Goal: Task Accomplishment & Management: Use online tool/utility

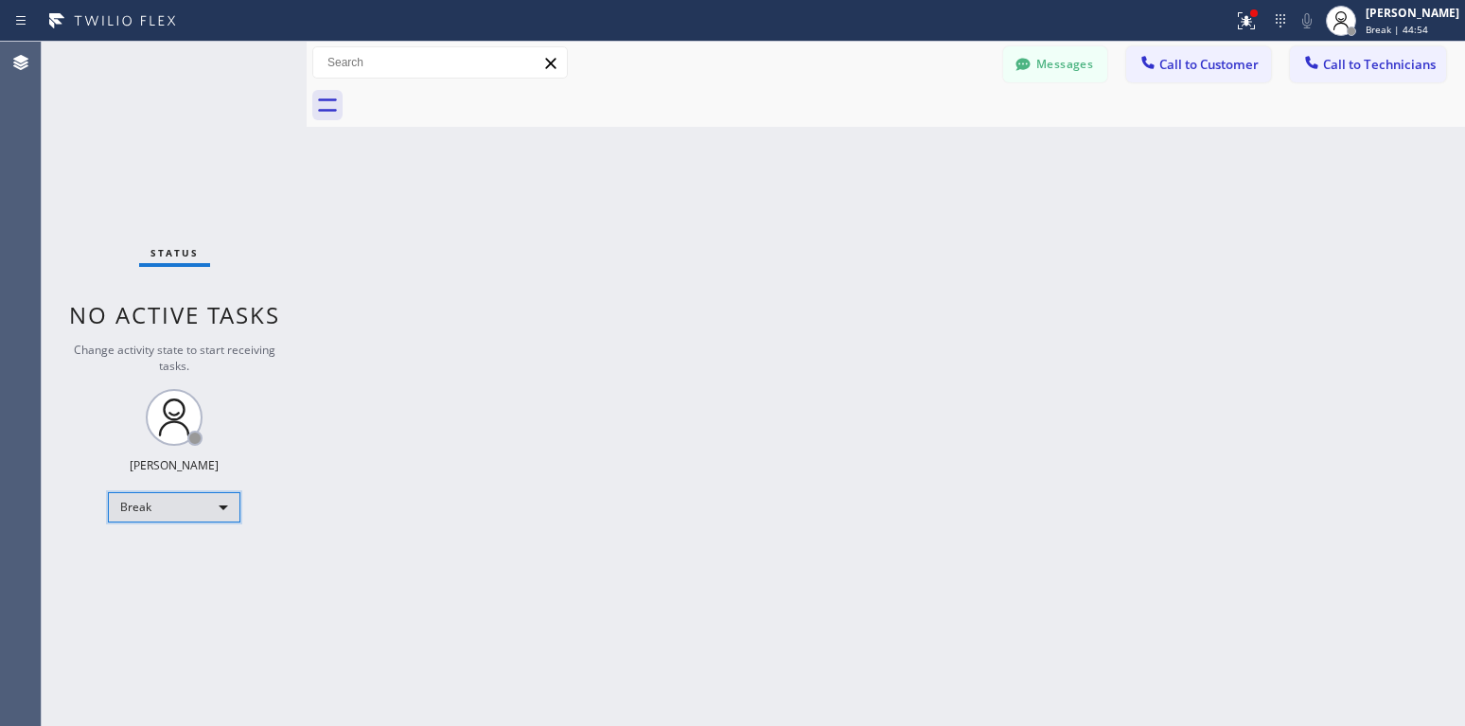
click at [156, 509] on div "Break" at bounding box center [174, 507] width 132 height 30
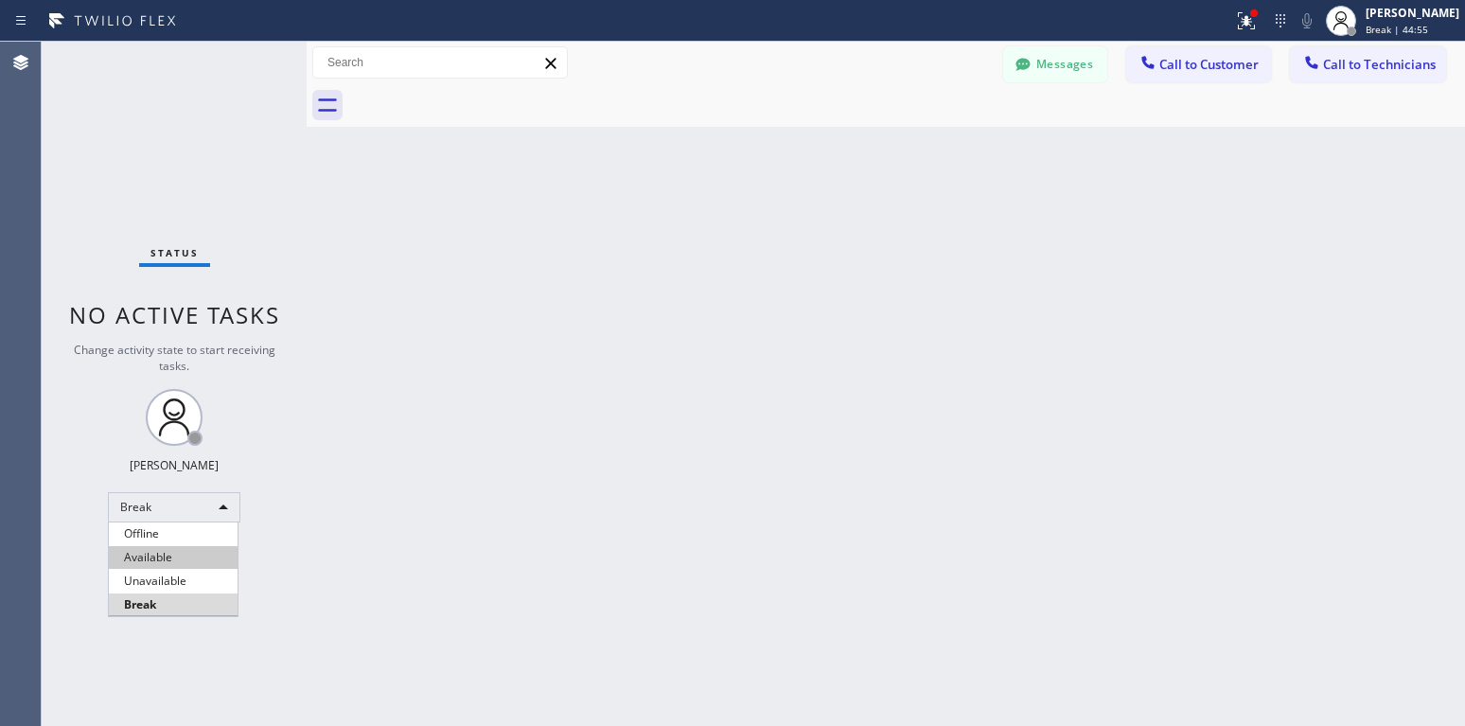
click at [152, 559] on li "Available" at bounding box center [173, 557] width 129 height 23
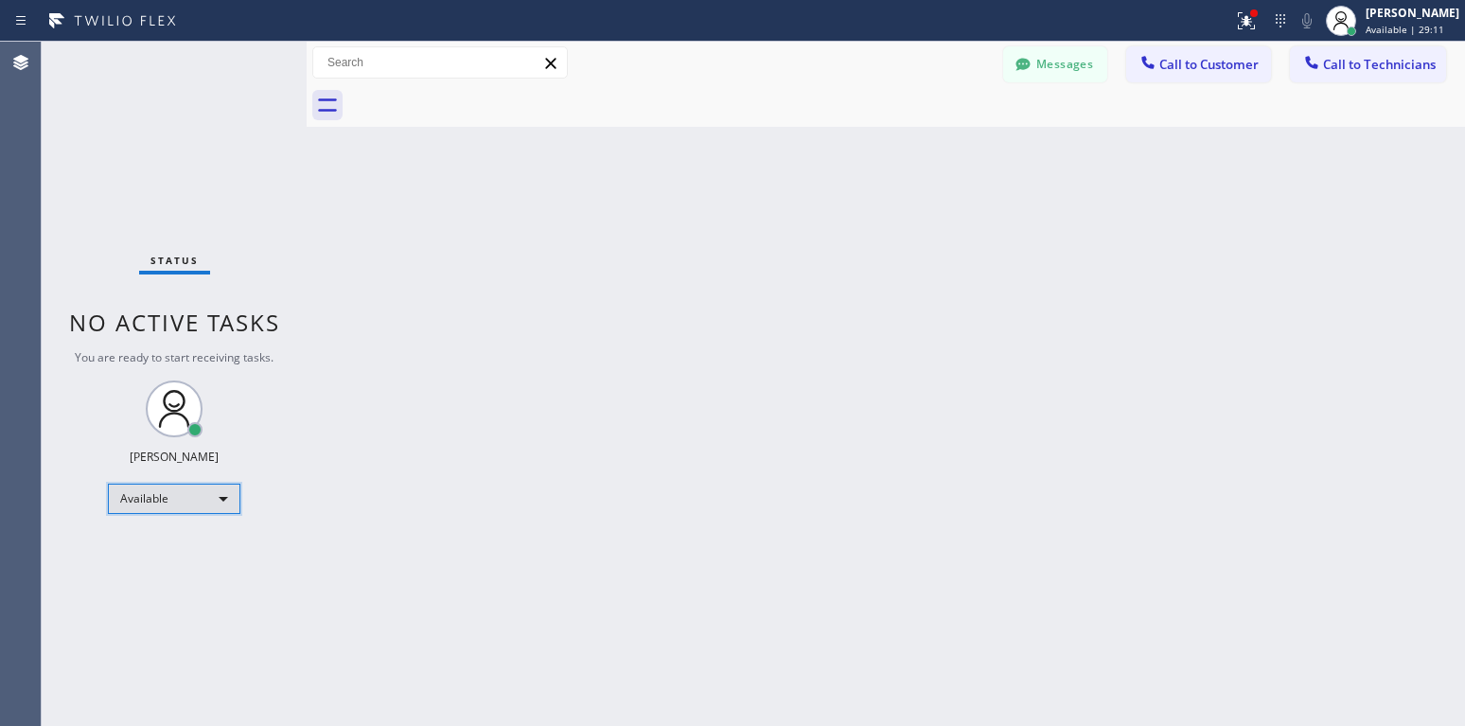
click at [126, 511] on div "Available" at bounding box center [174, 498] width 132 height 30
click at [169, 573] on li "Unavailable" at bounding box center [173, 572] width 129 height 23
click at [189, 520] on div "Unavailable" at bounding box center [174, 507] width 132 height 30
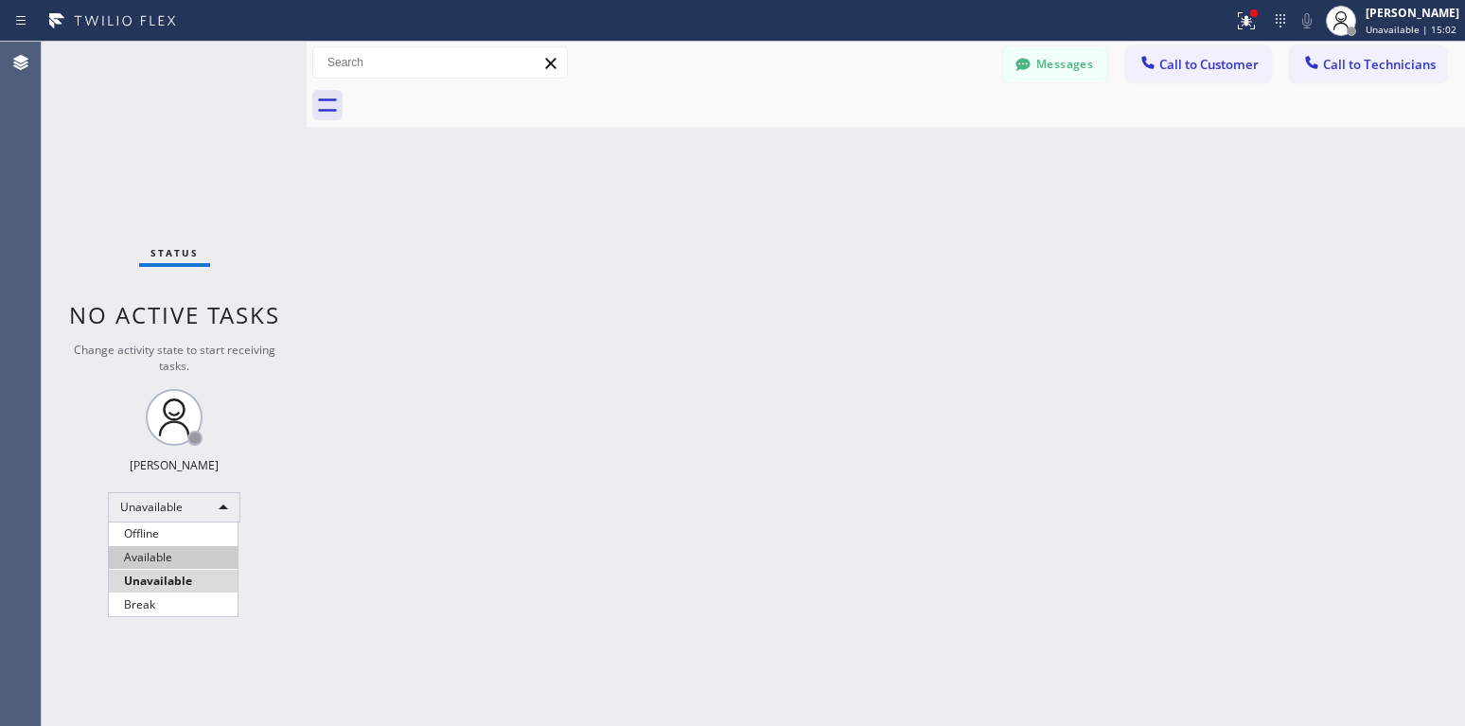
click at [161, 565] on li "Available" at bounding box center [173, 557] width 129 height 23
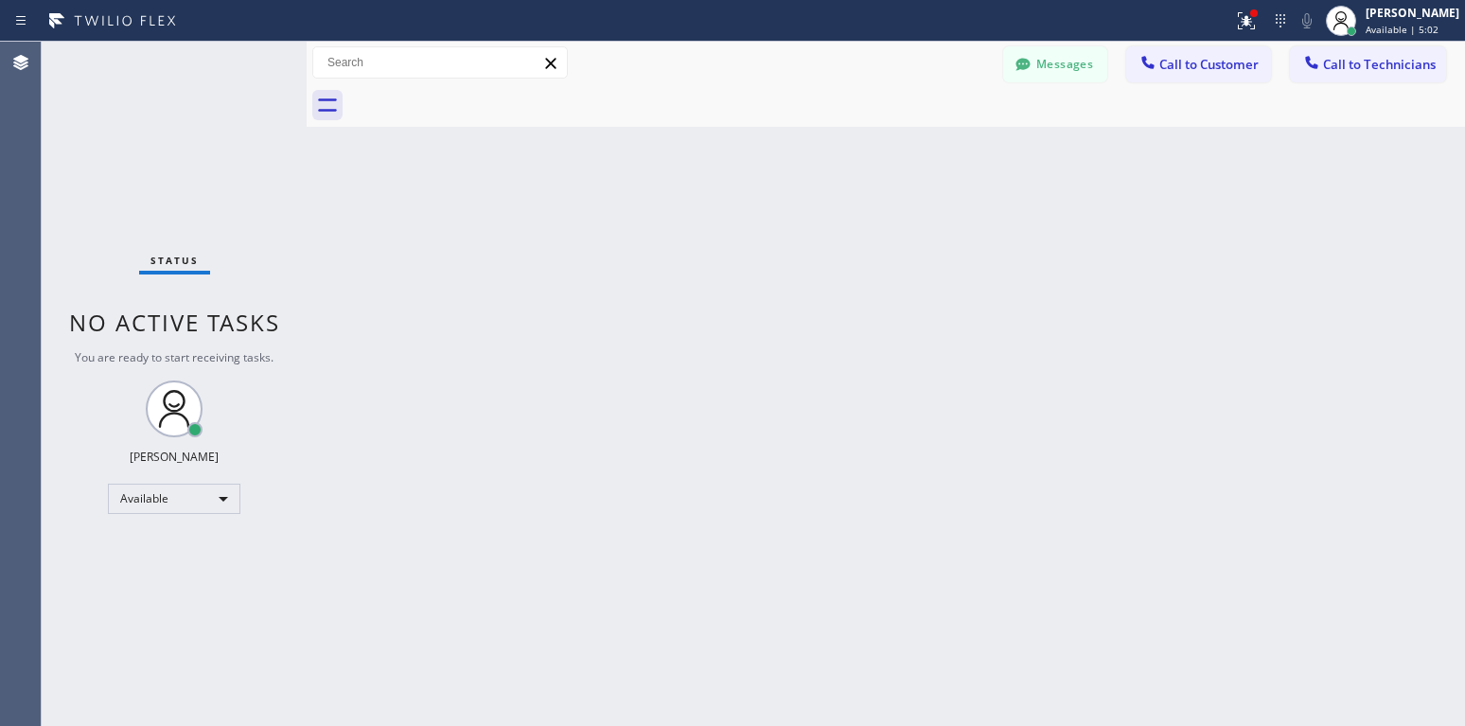
click at [0, 600] on html "Status report Issues detected These issues could affect your workflow. Please c…" at bounding box center [732, 363] width 1465 height 726
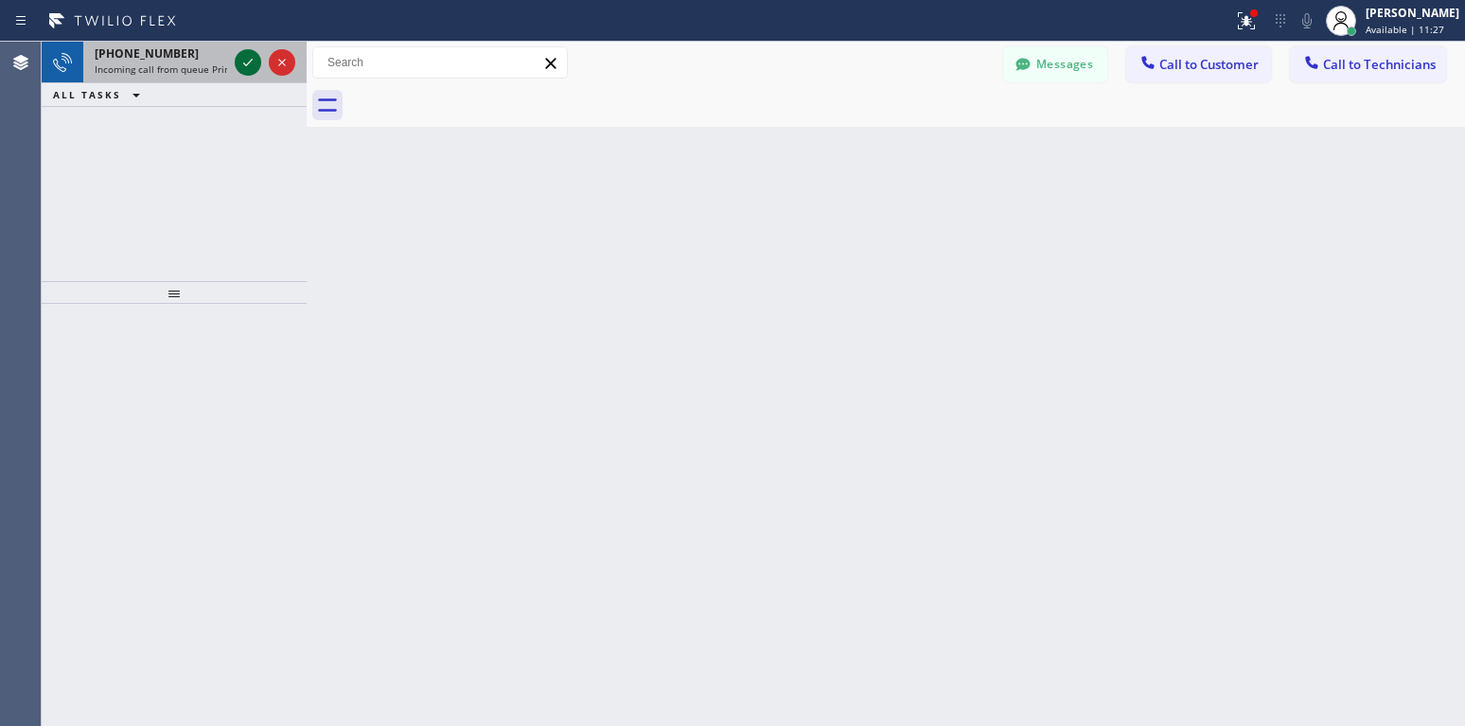
click at [235, 66] on div at bounding box center [248, 62] width 26 height 23
click at [256, 52] on icon at bounding box center [248, 62] width 23 height 23
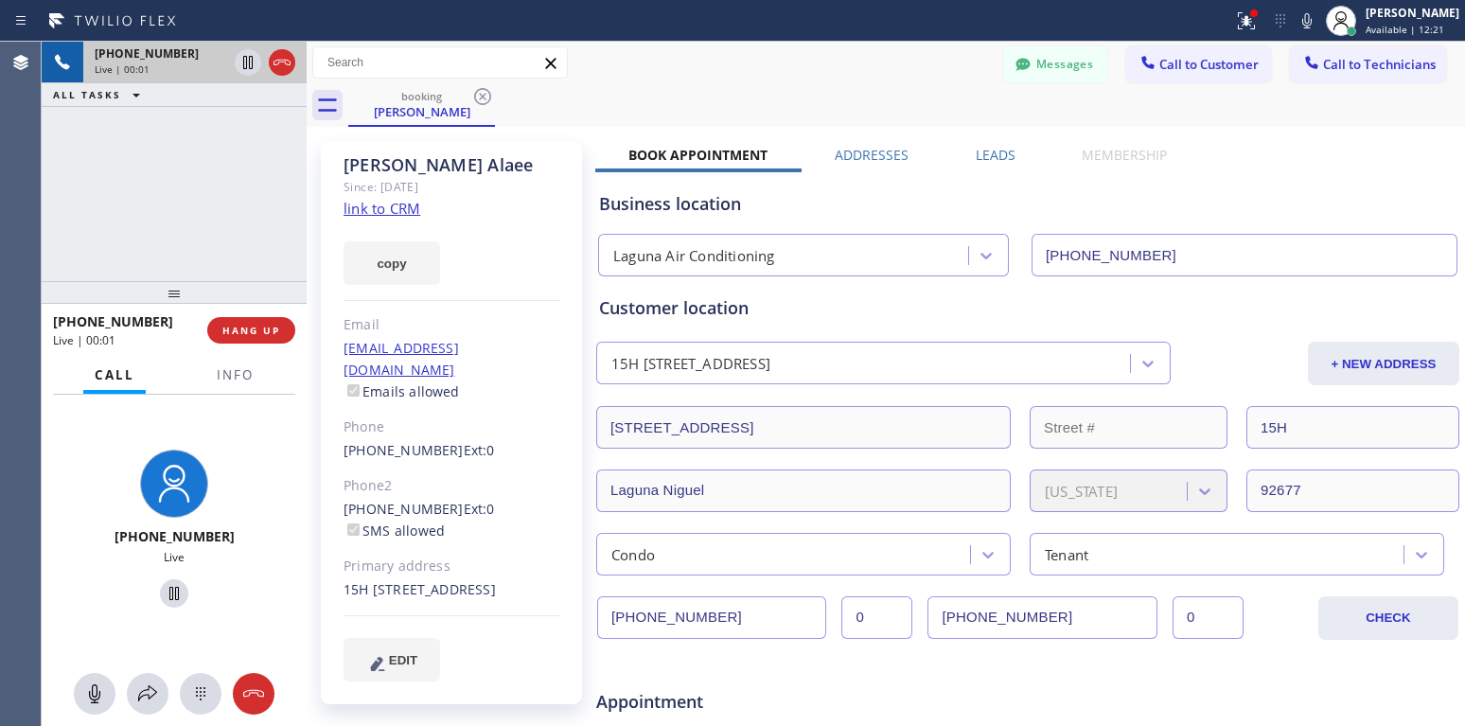
type input "[PHONE_NUMBER]"
click at [395, 210] on link "link to CRM" at bounding box center [381, 208] width 77 height 19
click at [84, 701] on icon at bounding box center [94, 693] width 23 height 23
click at [100, 694] on icon at bounding box center [94, 693] width 23 height 23
click at [245, 687] on icon at bounding box center [253, 693] width 23 height 23
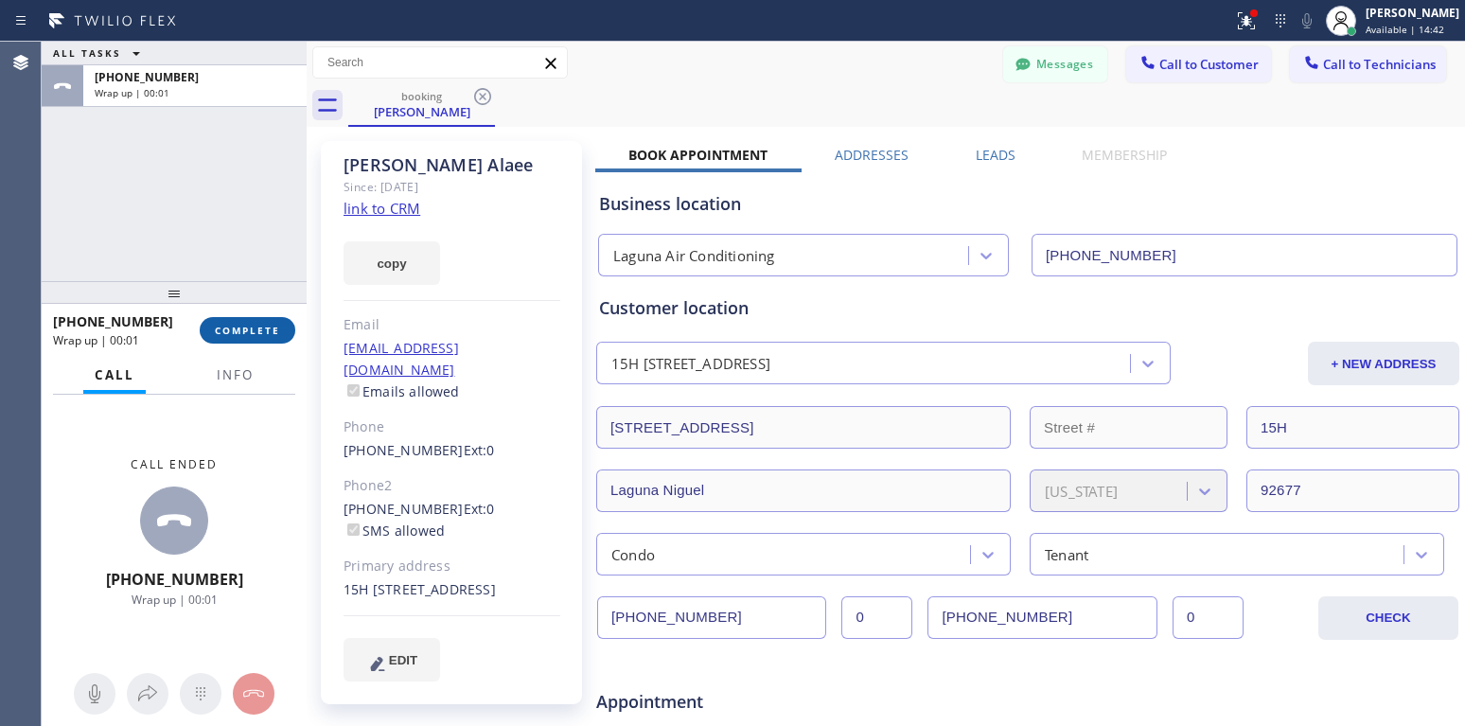
click at [250, 322] on button "COMPLETE" at bounding box center [248, 330] width 96 height 26
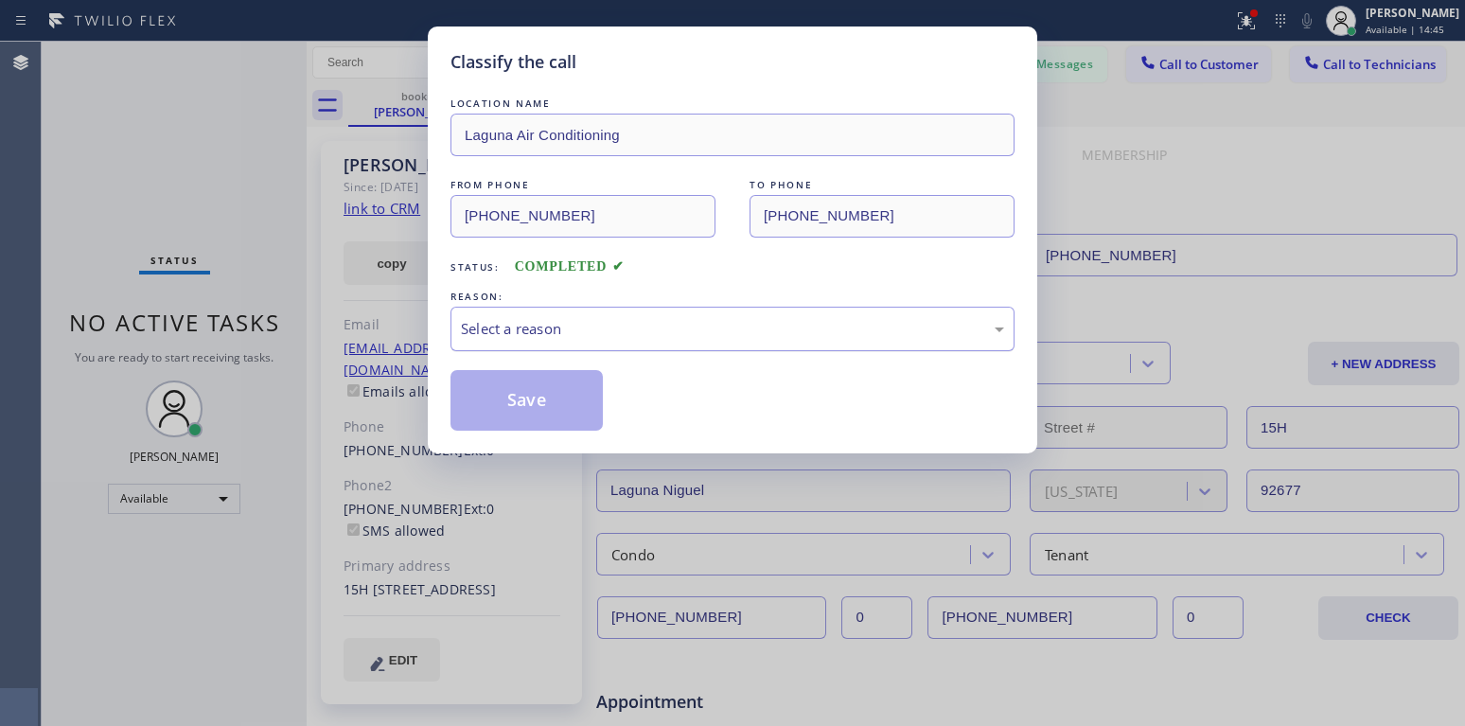
click at [627, 343] on div "Select a reason" at bounding box center [732, 329] width 564 height 44
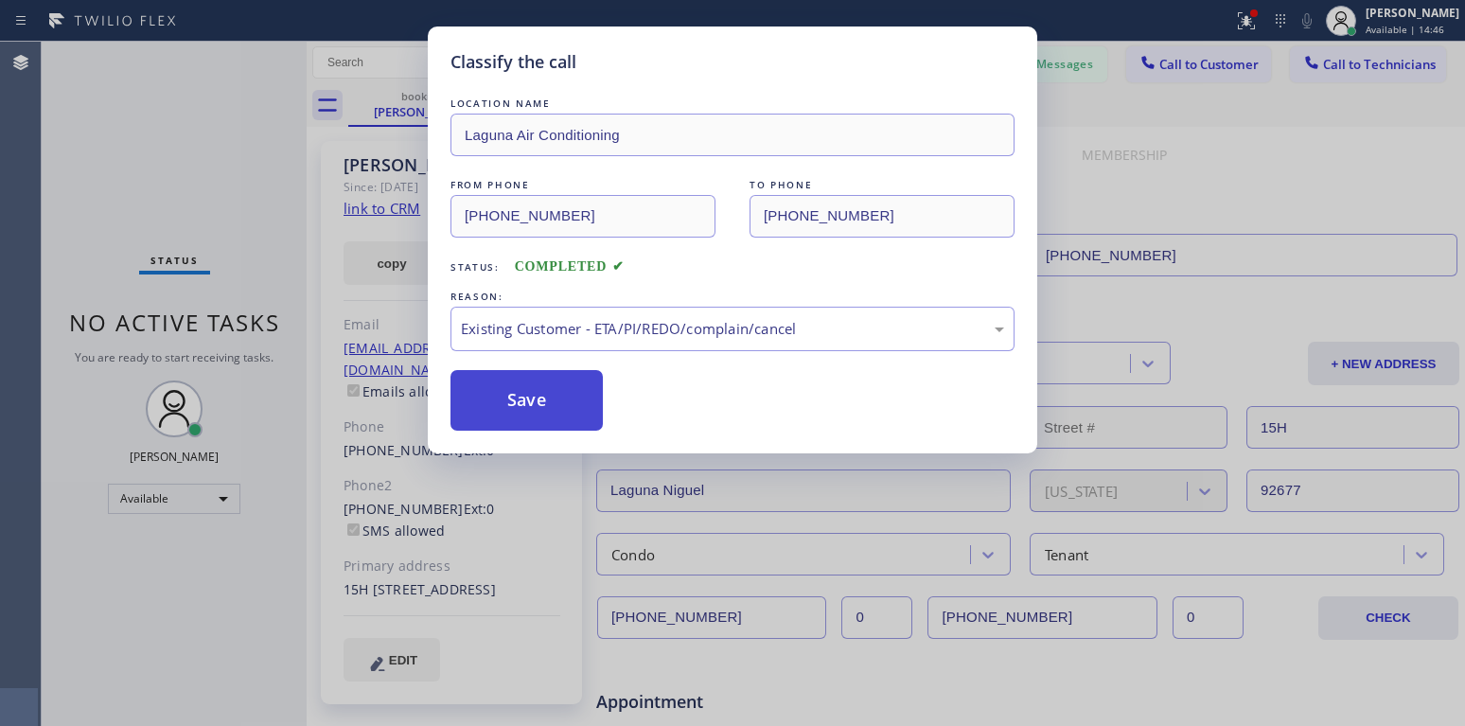
click at [554, 424] on button "Save" at bounding box center [526, 400] width 152 height 61
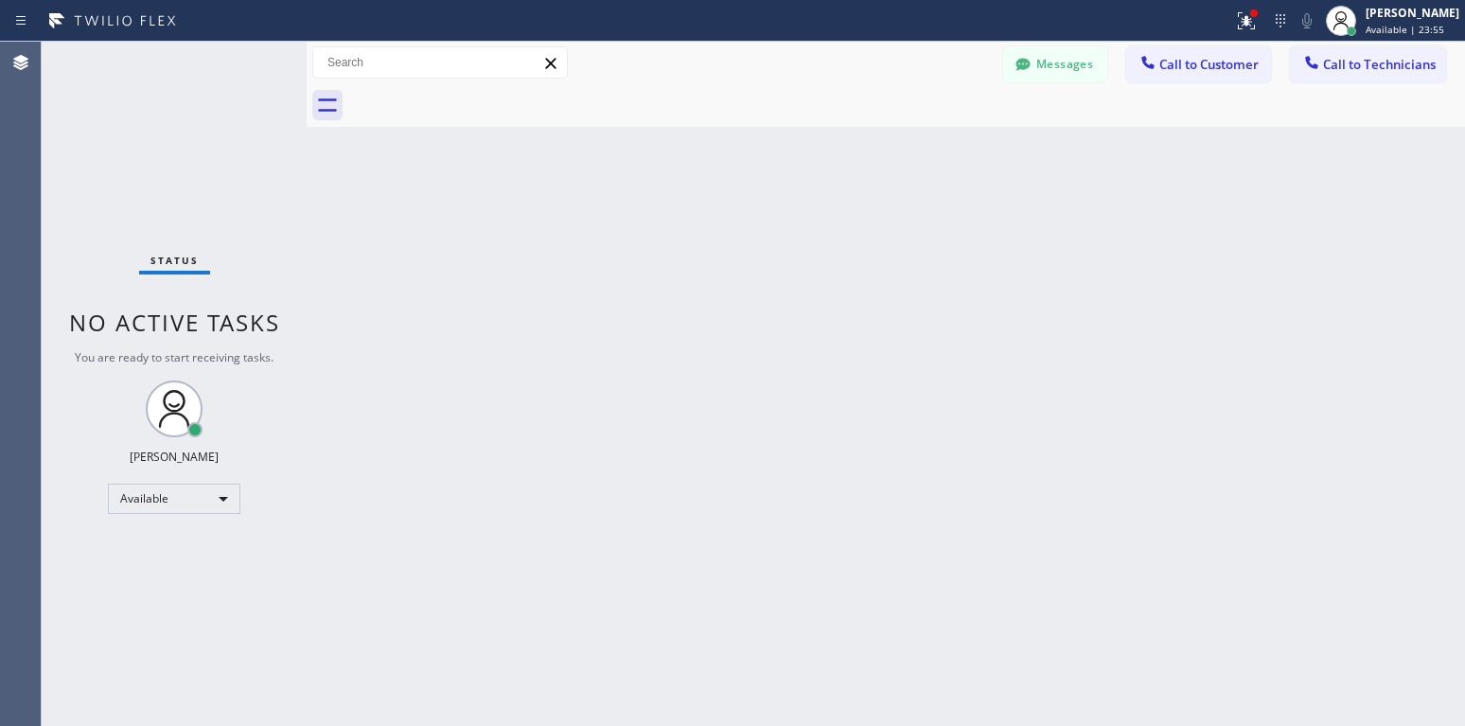
drag, startPoint x: 966, startPoint y: 561, endPoint x: 927, endPoint y: 530, distance: 49.8
click at [966, 561] on div "Back to Dashboard Change Sender ID Customers Technicians AC [PERSON_NAME] [DATE…" at bounding box center [886, 384] width 1158 height 684
click at [344, 264] on div "Back to Dashboard Change Sender ID Customers Technicians AC [PERSON_NAME] [DATE…" at bounding box center [886, 384] width 1158 height 684
click at [334, 269] on div "Back to Dashboard Change Sender ID Customers Technicians AC [PERSON_NAME] [DATE…" at bounding box center [886, 384] width 1158 height 684
click at [991, 651] on div "Back to Dashboard Change Sender ID Customers Technicians AC [PERSON_NAME] [DATE…" at bounding box center [886, 384] width 1158 height 684
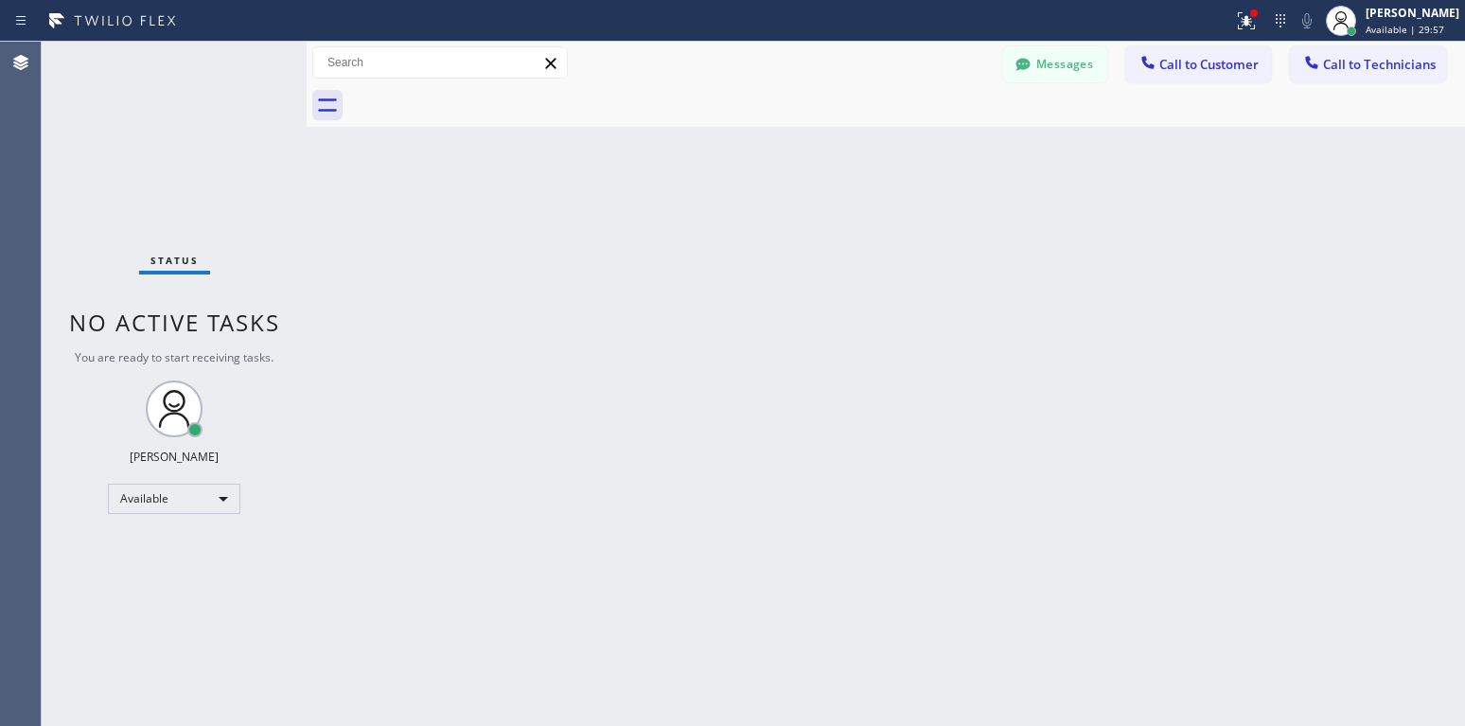
click at [1127, 19] on div at bounding box center [617, 21] width 1218 height 30
click at [858, 357] on div "Back to Dashboard Change Sender ID Customers Technicians AC [PERSON_NAME] [DATE…" at bounding box center [886, 384] width 1158 height 684
click at [466, 539] on div "Back to Dashboard Change Sender ID Customers Technicians AC [PERSON_NAME] [DATE…" at bounding box center [886, 384] width 1158 height 684
click at [939, 615] on div "Back to Dashboard Change Sender ID Customers Technicians AC [PERSON_NAME] [DATE…" at bounding box center [886, 384] width 1158 height 684
click at [561, 428] on div "Back to Dashboard Change Sender ID Customers Technicians AC [PERSON_NAME] [DATE…" at bounding box center [886, 384] width 1158 height 684
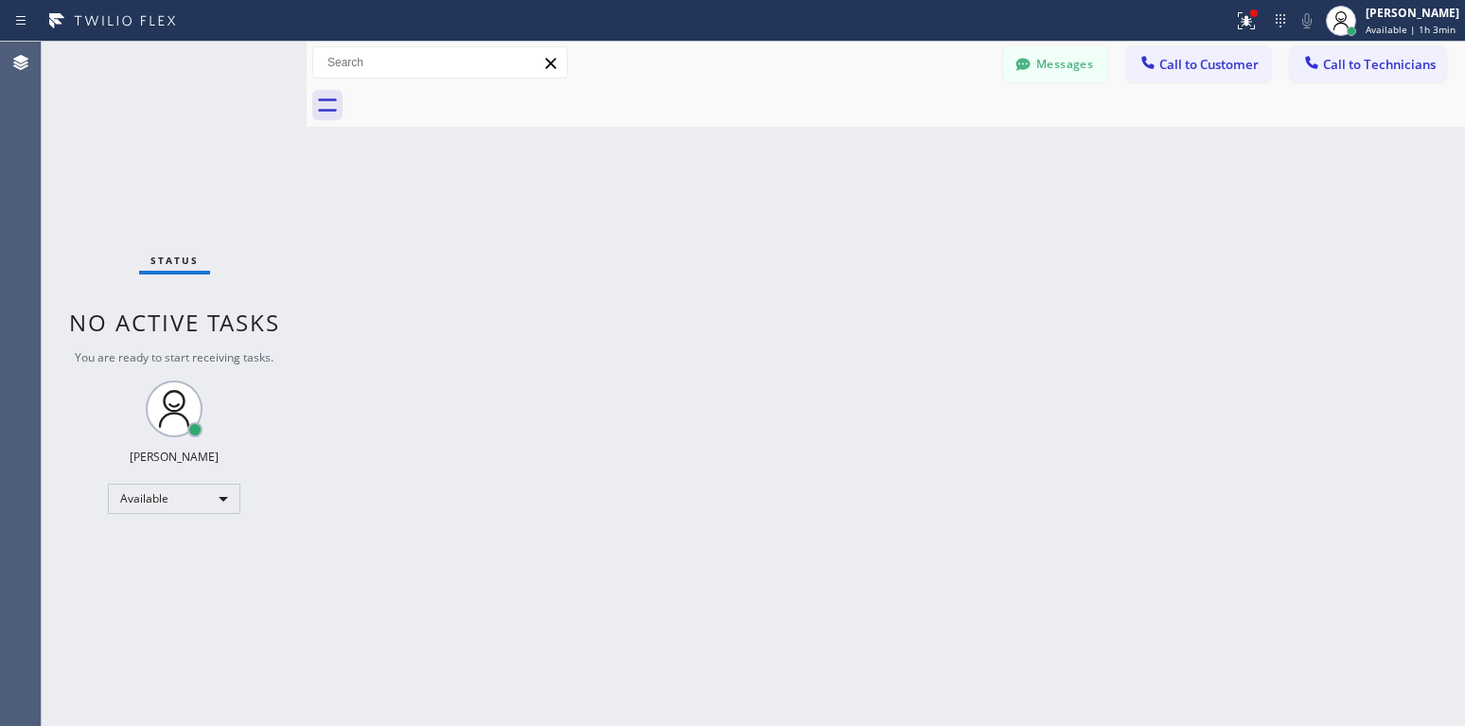
click at [760, 363] on div "Back to Dashboard Change Sender ID Customers Technicians AC [PERSON_NAME] [DATE…" at bounding box center [886, 384] width 1158 height 684
click at [519, 461] on div "Back to Dashboard Change Sender ID Customers Technicians AC [PERSON_NAME] [DATE…" at bounding box center [886, 384] width 1158 height 684
click at [532, 509] on div "Back to Dashboard Change Sender ID Customers Technicians AC [PERSON_NAME] [DATE…" at bounding box center [886, 384] width 1158 height 684
click at [208, 504] on div "Available" at bounding box center [174, 498] width 132 height 30
click at [162, 534] on li "Offline" at bounding box center [173, 525] width 129 height 23
